Goal: Information Seeking & Learning: Learn about a topic

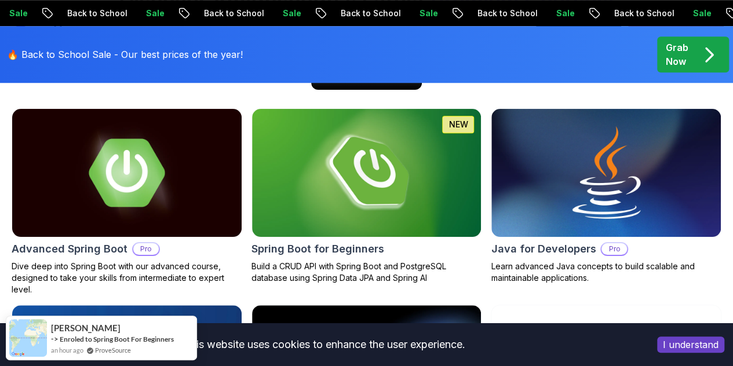
scroll to position [564, 0]
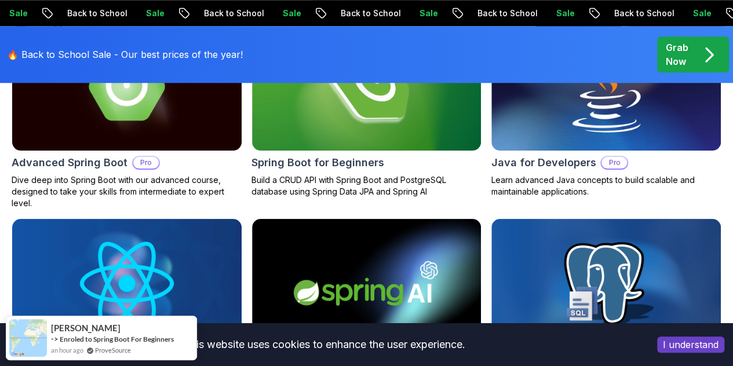
click at [685, 344] on button "I understand" at bounding box center [690, 345] width 67 height 16
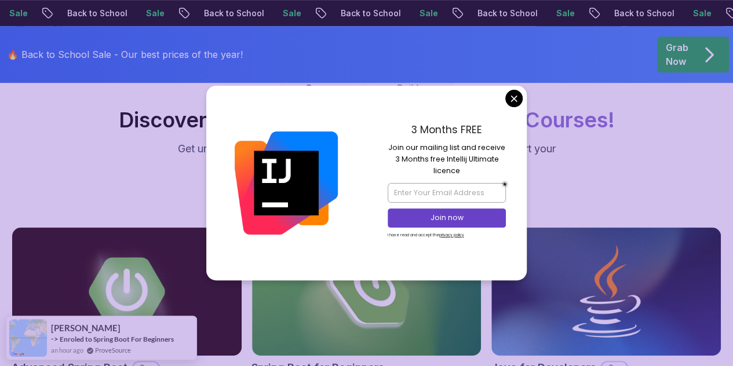
scroll to position [357, 0]
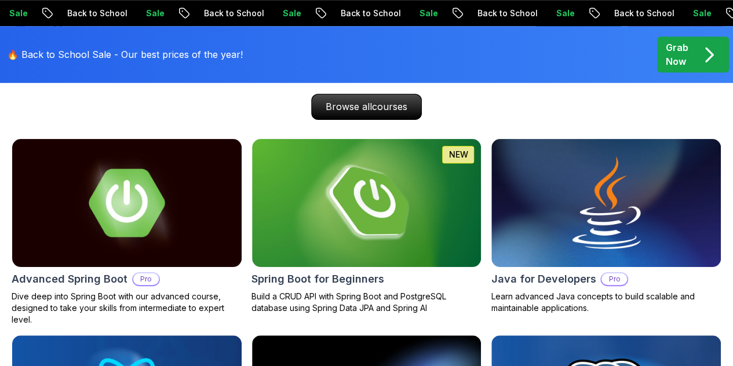
scroll to position [451, 0]
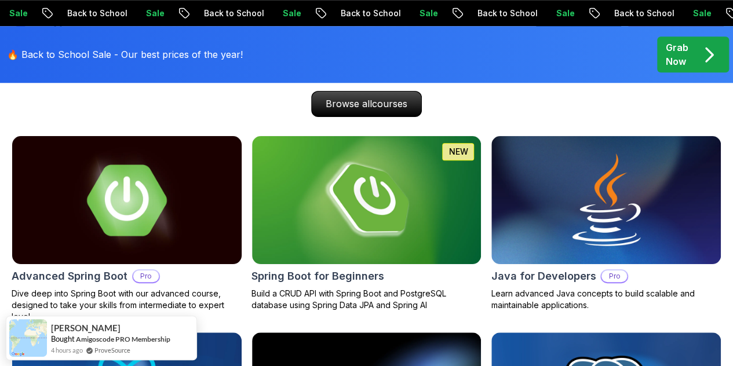
click at [130, 244] on img at bounding box center [126, 200] width 240 height 135
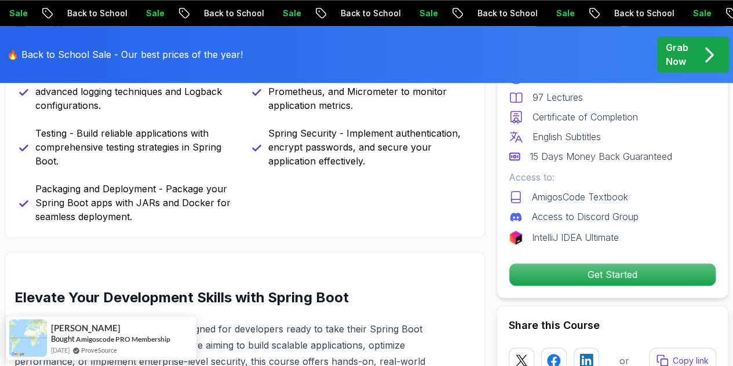
scroll to position [746, 0]
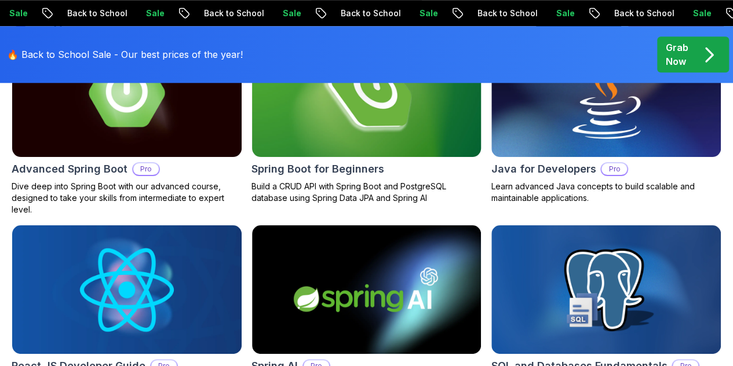
scroll to position [451, 0]
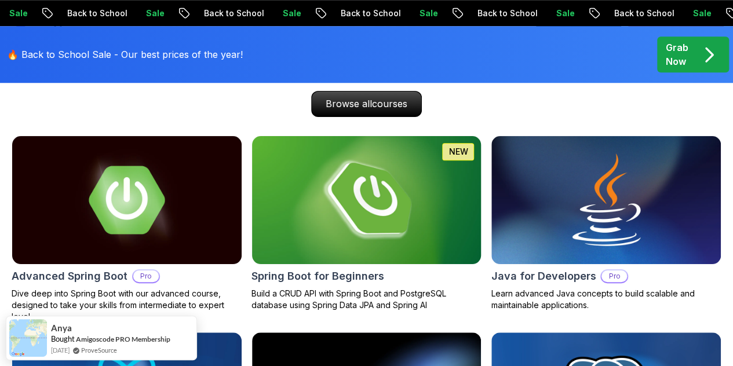
click at [384, 252] on img at bounding box center [366, 200] width 240 height 135
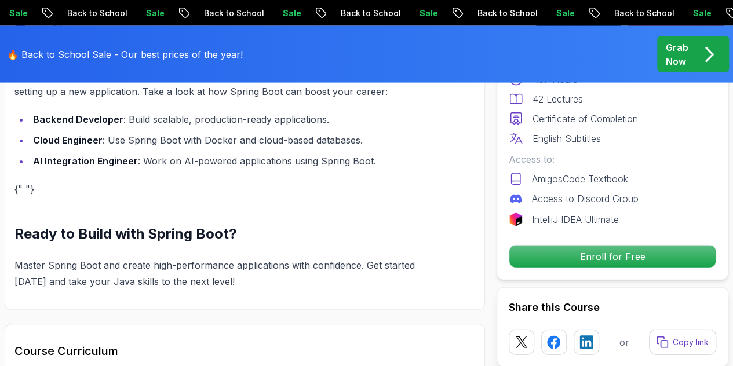
scroll to position [1265, 0]
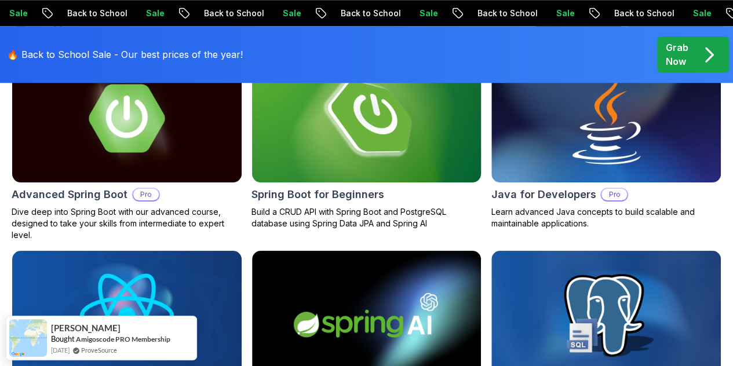
scroll to position [533, 0]
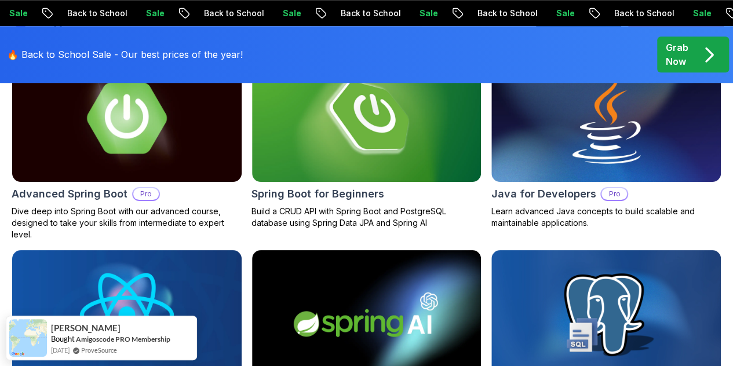
click at [167, 196] on div "Advanced Spring Boot Pro" at bounding box center [127, 194] width 231 height 16
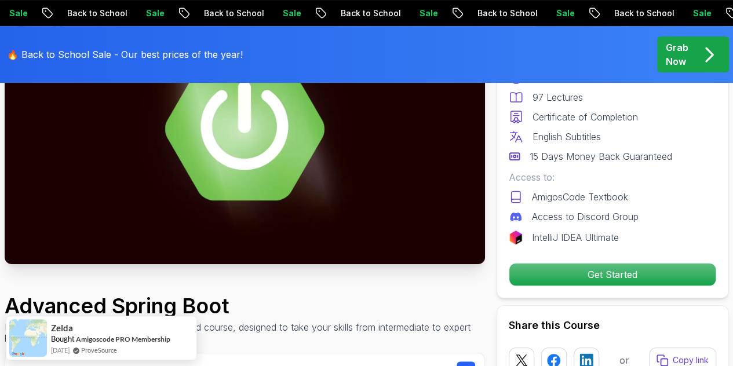
scroll to position [166, 0]
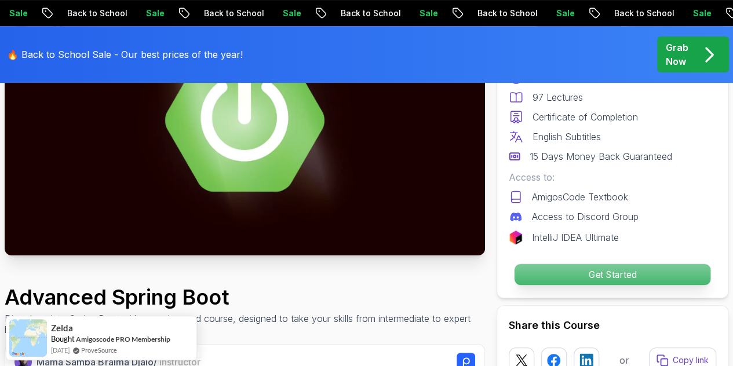
click at [582, 266] on p "Get Started" at bounding box center [612, 274] width 196 height 21
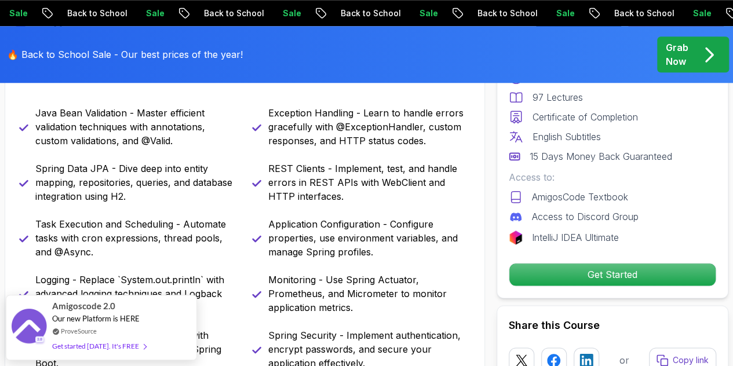
scroll to position [543, 0]
